Goal: Information Seeking & Learning: Find specific fact

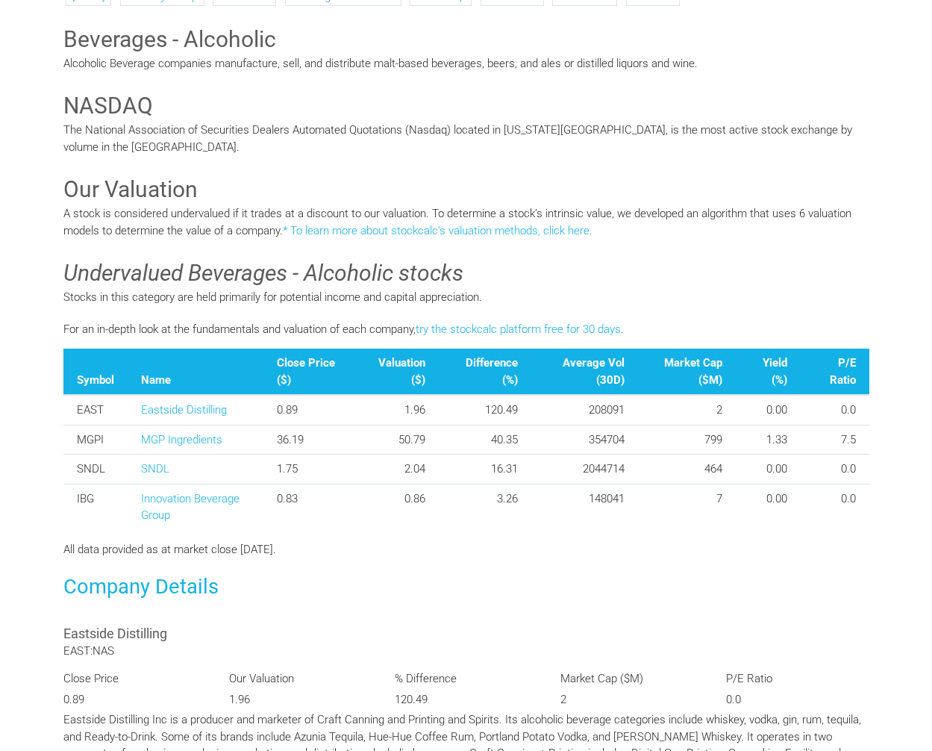
scroll to position [337, 0]
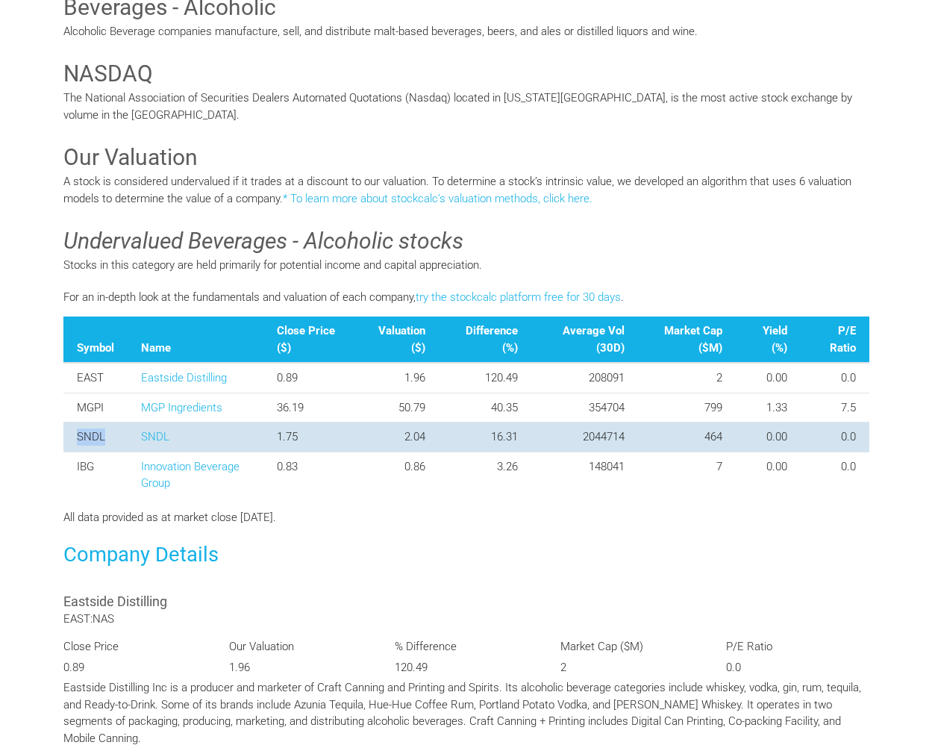
drag, startPoint x: 107, startPoint y: 434, endPoint x: 74, endPoint y: 435, distance: 32.9
click at [74, 435] on td "SNDL" at bounding box center [95, 438] width 64 height 30
copy td "SNDL"
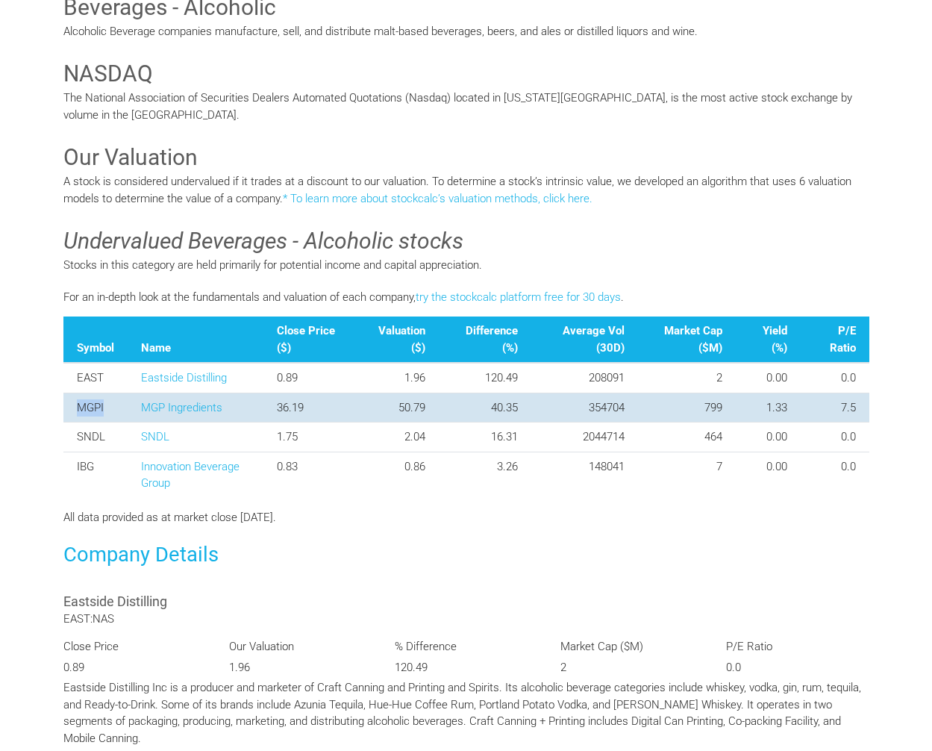
drag, startPoint x: 105, startPoint y: 404, endPoint x: 71, endPoint y: 404, distance: 34.3
click at [71, 404] on td "MGPI" at bounding box center [95, 408] width 64 height 30
copy td "MGPI"
click at [71, 404] on td "MGPI" at bounding box center [95, 408] width 64 height 30
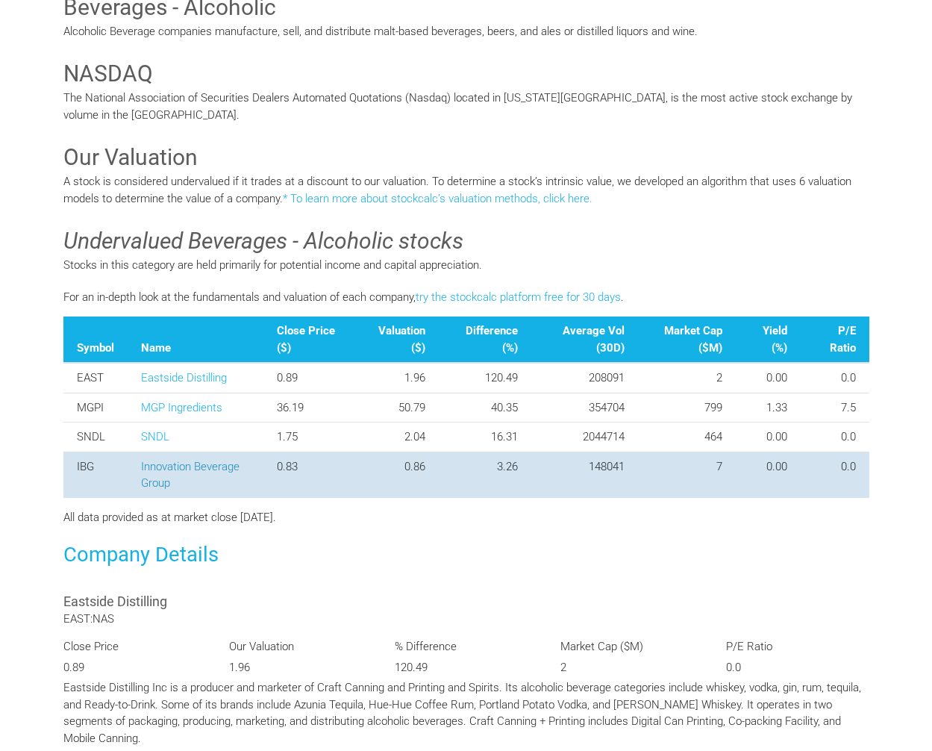
click at [170, 468] on link "Innovation Beverage Group" at bounding box center [190, 475] width 99 height 31
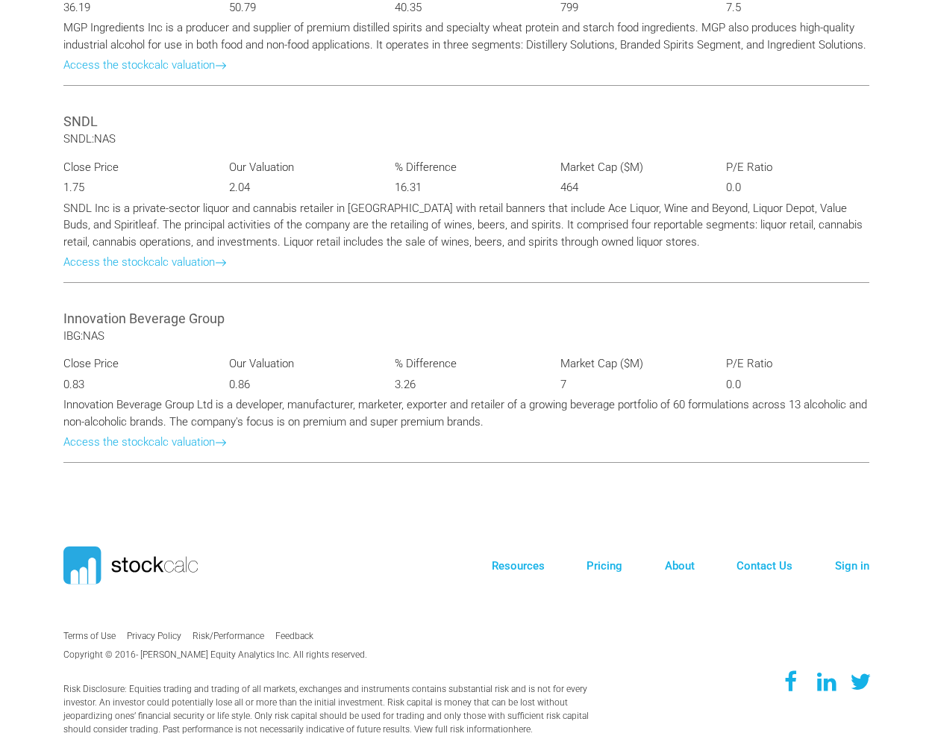
click at [170, 468] on div "Innovation Beverage Group IBG:NAS Close Price 0.83 Our Valuation 0.86 % Differe…" at bounding box center [466, 384] width 829 height 180
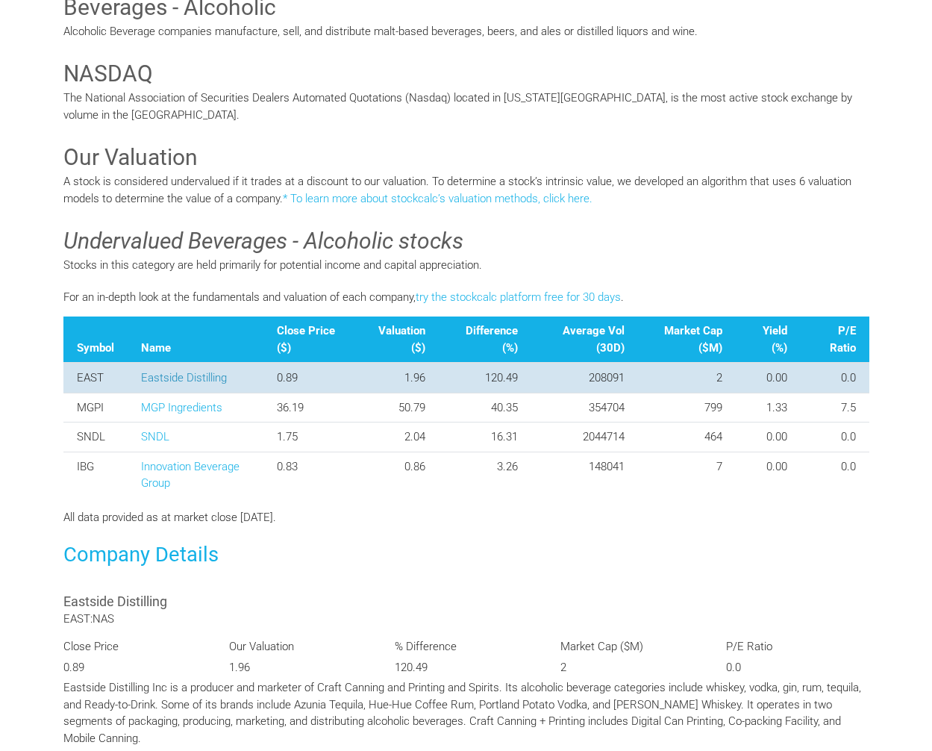
click at [181, 371] on link "Eastside Distilling" at bounding box center [184, 377] width 86 height 13
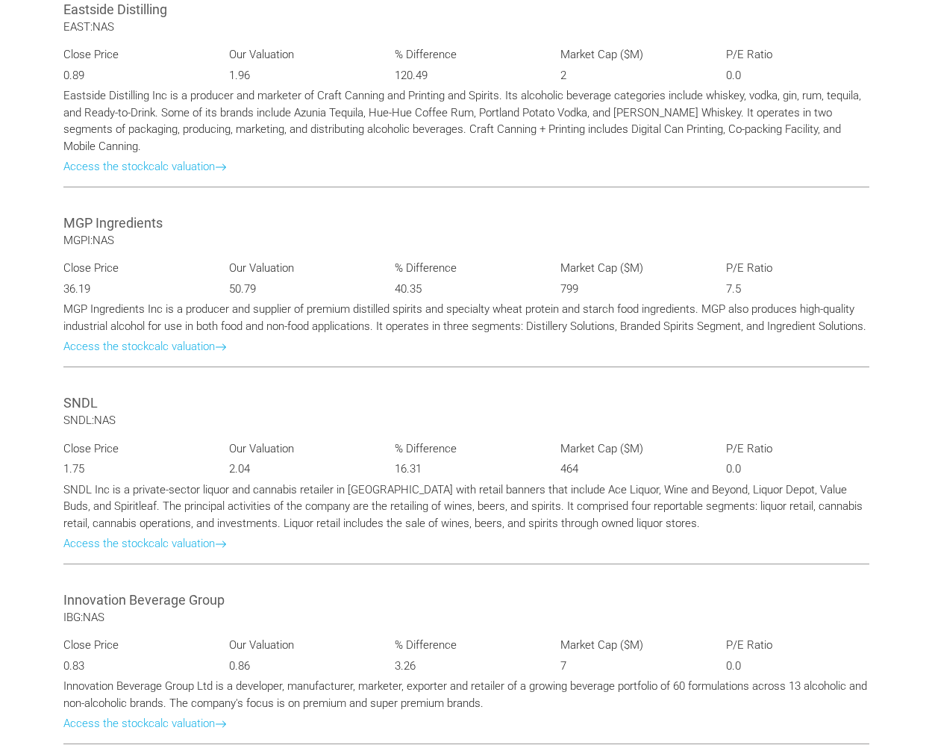
scroll to position [337, 0]
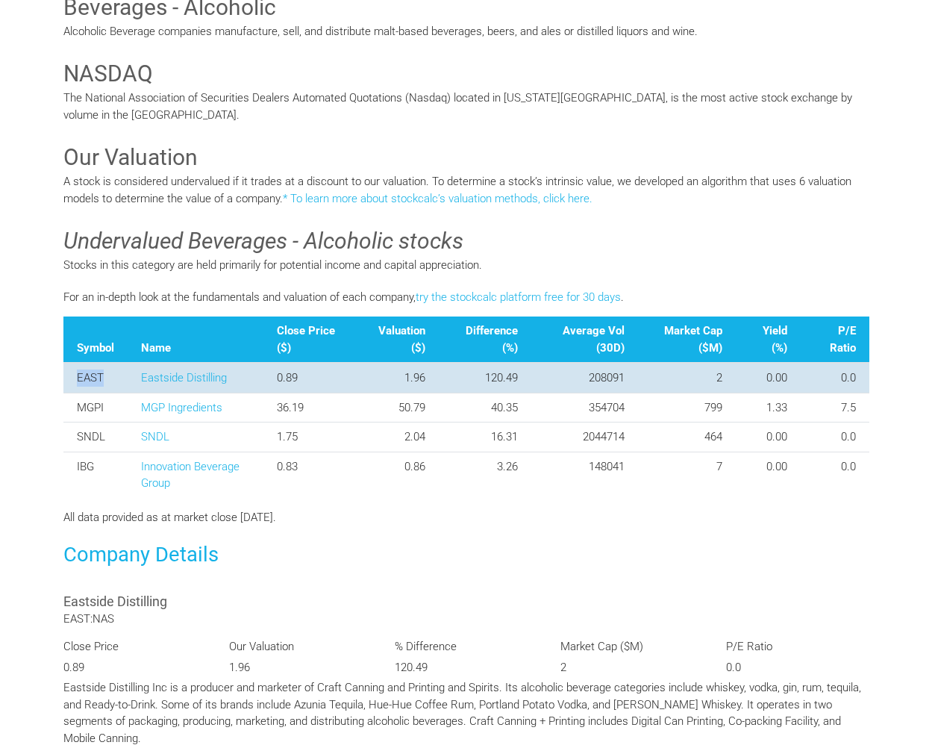
drag, startPoint x: 109, startPoint y: 371, endPoint x: 70, endPoint y: 378, distance: 39.4
click at [70, 378] on td "EAST" at bounding box center [95, 378] width 64 height 30
copy td "EAST"
drag, startPoint x: 231, startPoint y: 370, endPoint x: 137, endPoint y: 373, distance: 93.4
click at [137, 373] on td "Eastside Distilling" at bounding box center [196, 378] width 137 height 30
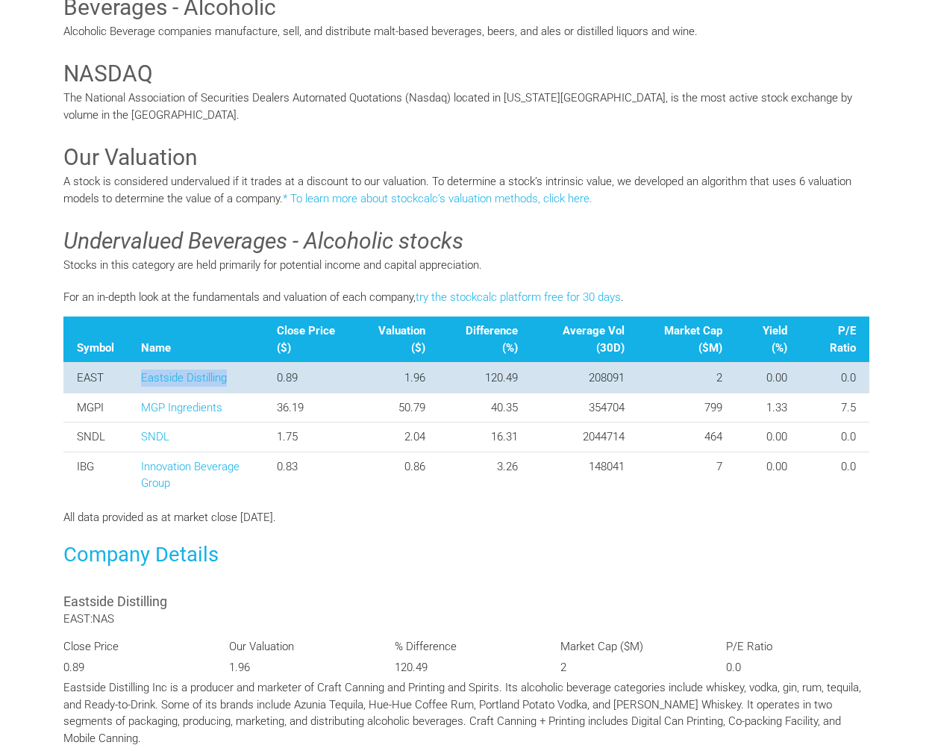
copy link "Eastside Distilling"
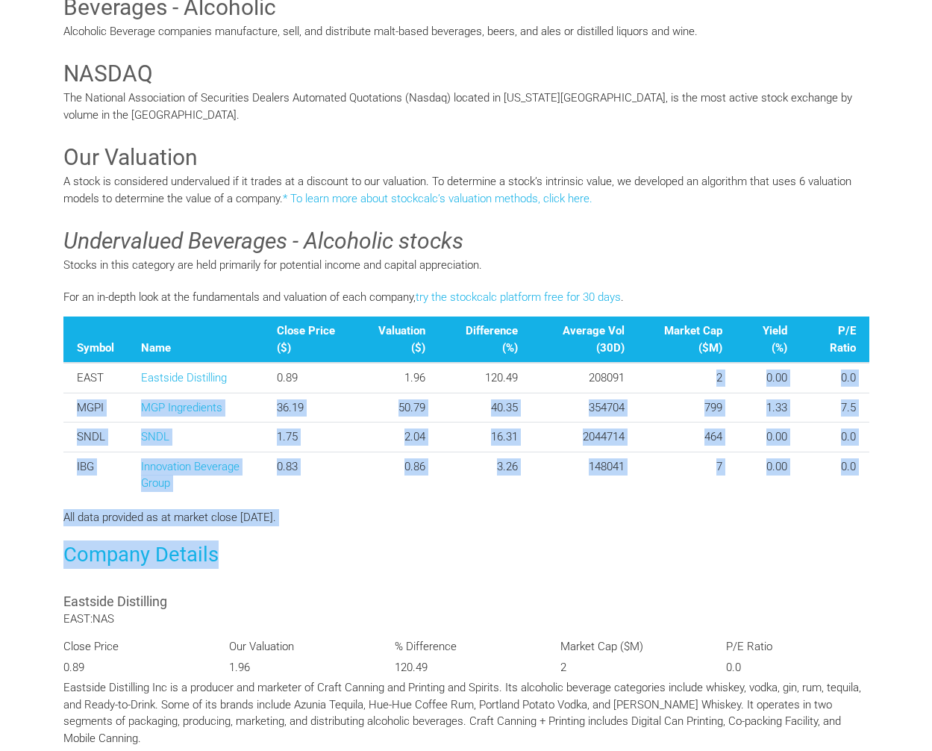
drag, startPoint x: 627, startPoint y: 369, endPoint x: 818, endPoint y: 569, distance: 276.7
click at [818, 569] on div "[DATE] [DATE] Industry Group EAST:NAS Beverages - Alcoholic Small Cap MGPI:NAS …" at bounding box center [466, 636] width 829 height 1423
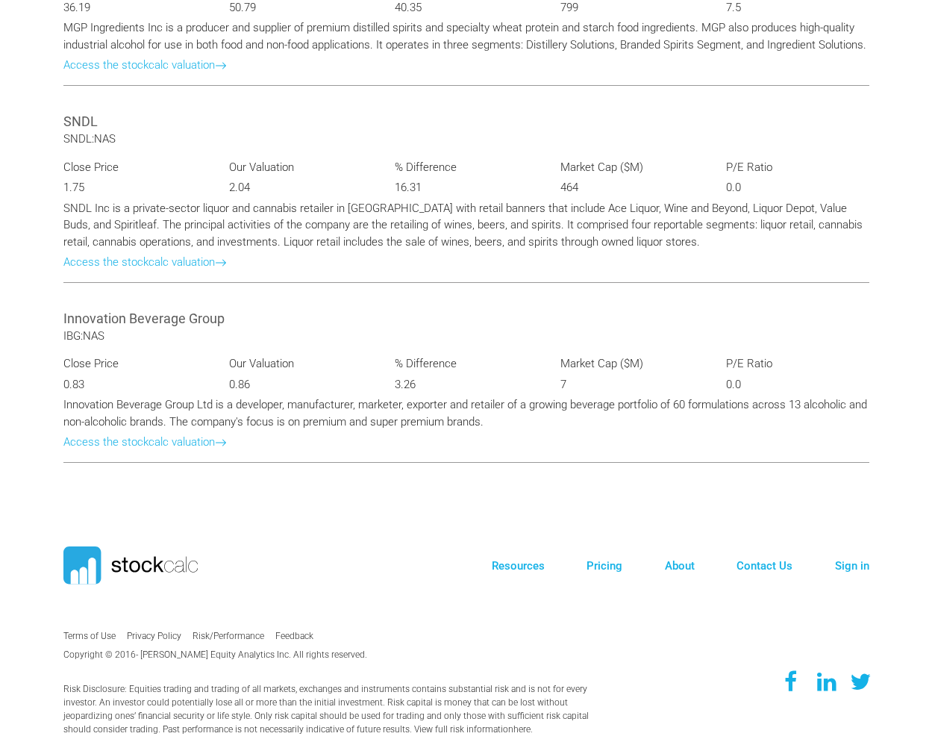
scroll to position [246, 0]
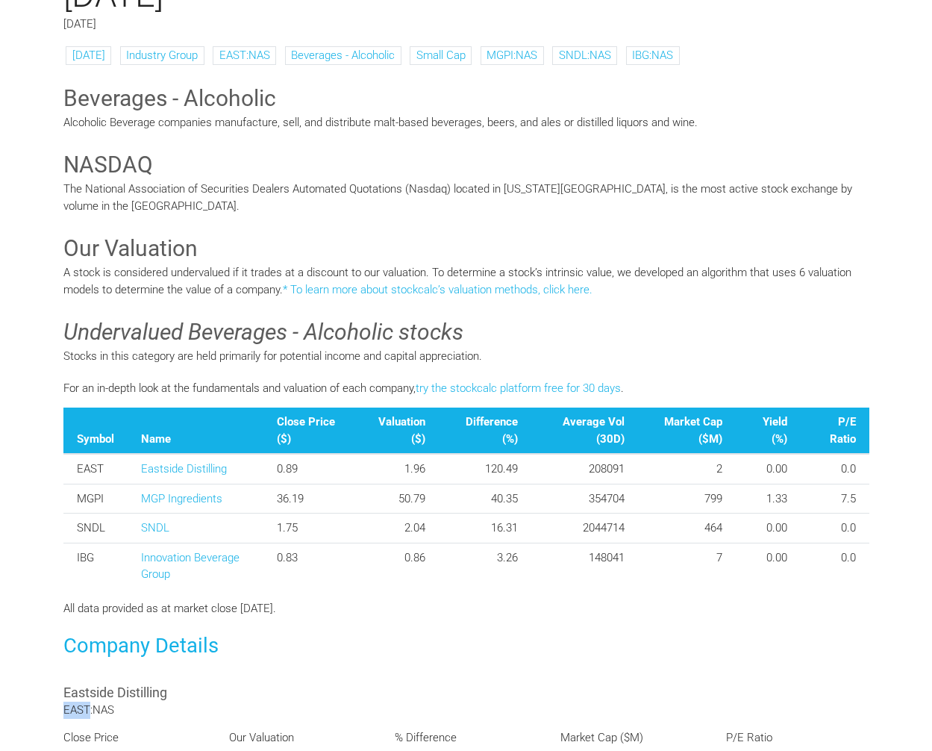
drag, startPoint x: 60, startPoint y: 711, endPoint x: 89, endPoint y: 710, distance: 28.4
copy span "EAST"
click at [90, 708] on span "EAST:NAS" at bounding box center [88, 709] width 51 height 13
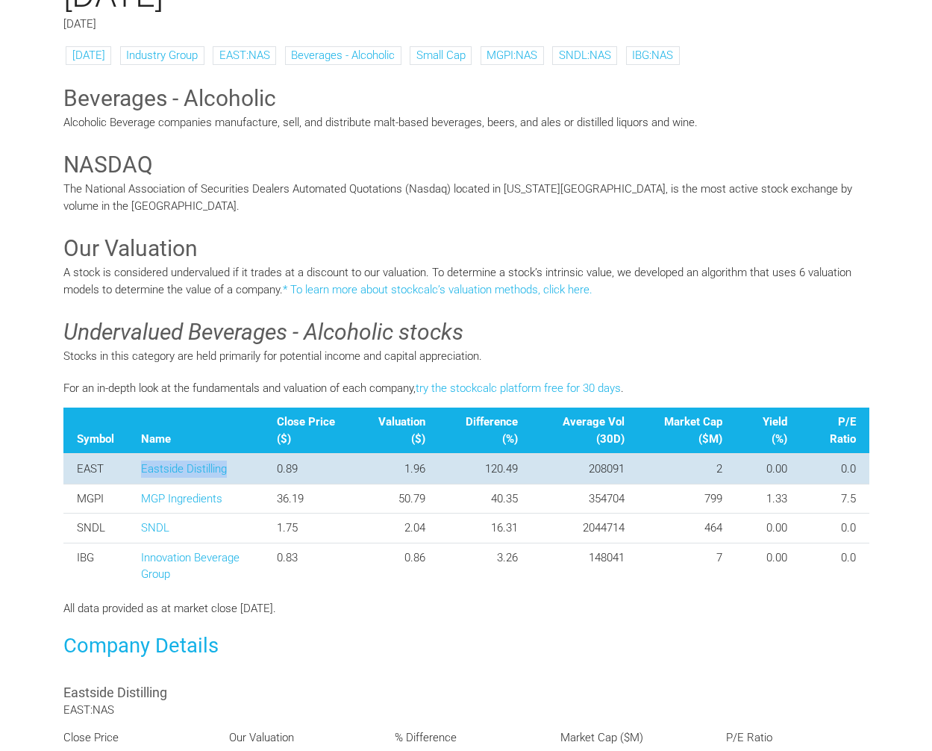
drag, startPoint x: 230, startPoint y: 470, endPoint x: 119, endPoint y: 479, distance: 110.9
click at [119, 479] on tr "EAST Eastside Distilling 0.89 1.96 120.49 208091 2 0.00 0.0" at bounding box center [466, 469] width 806 height 30
copy tr "Eastside Distilling"
